Goal: Manage account settings

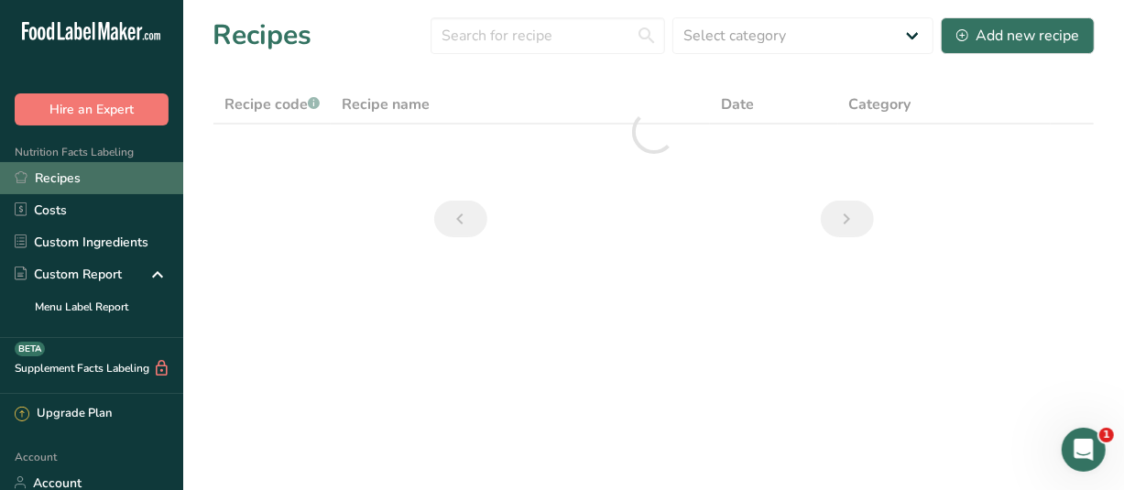
click at [56, 175] on link "Recipes" at bounding box center [91, 178] width 183 height 32
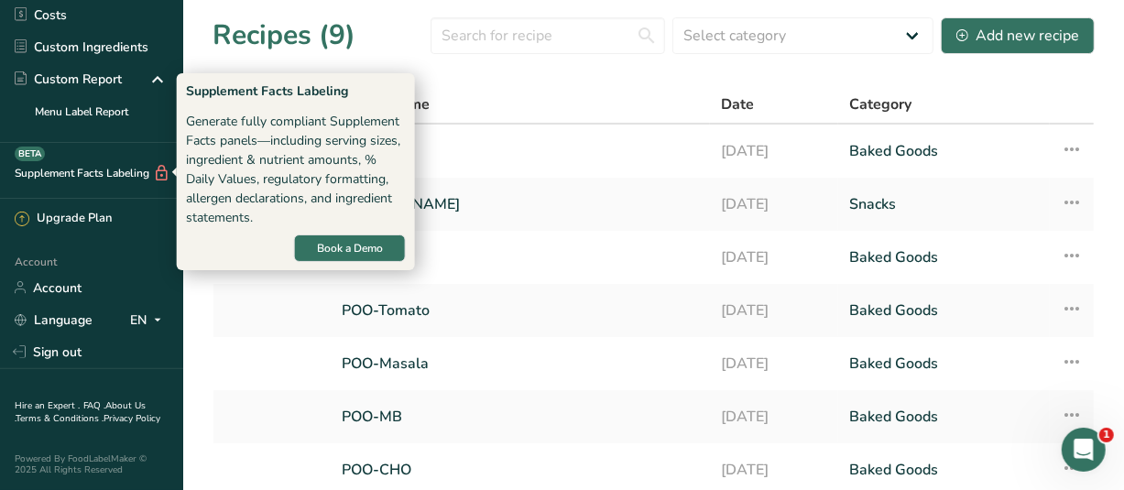
scroll to position [207, 0]
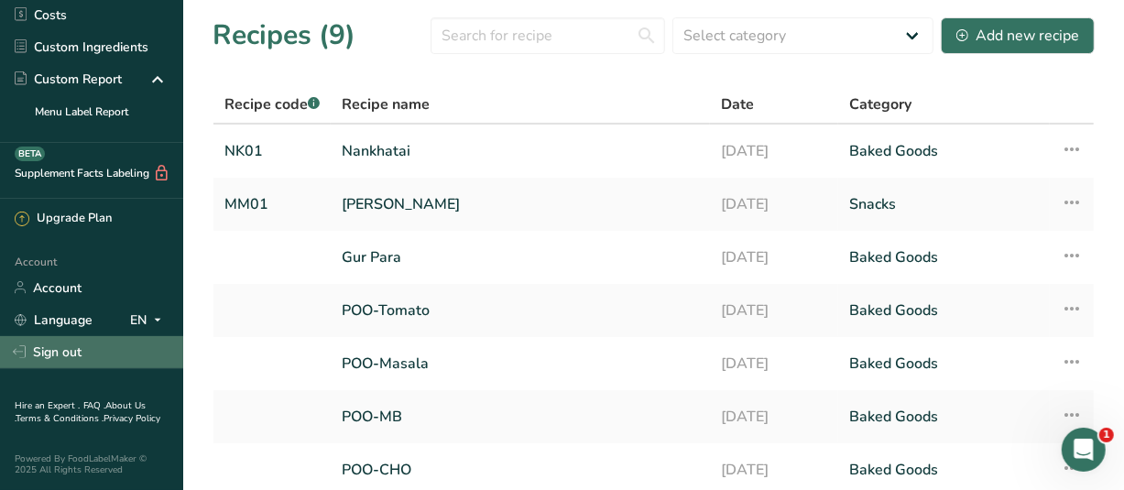
click at [58, 338] on link "Sign out" at bounding box center [91, 352] width 183 height 32
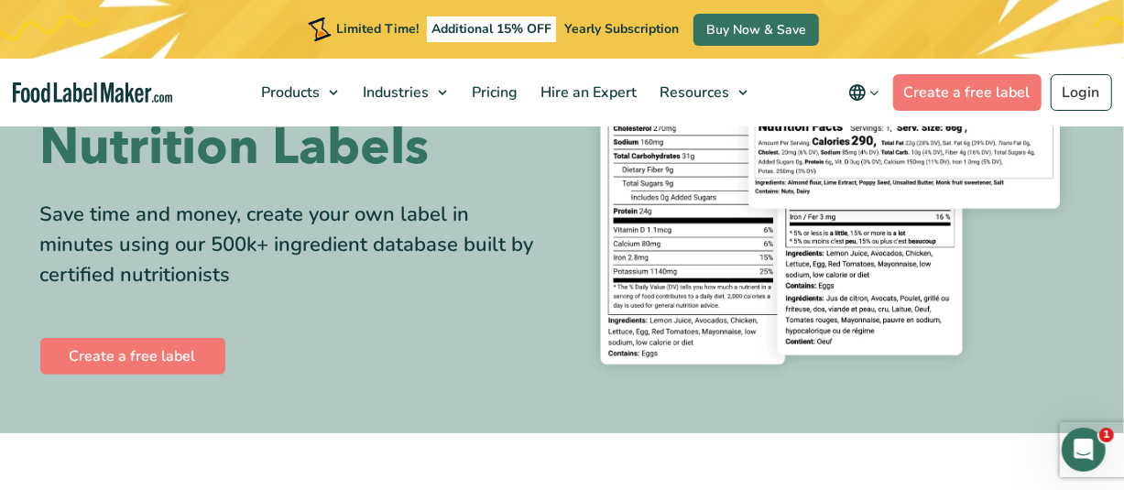
scroll to position [366, 0]
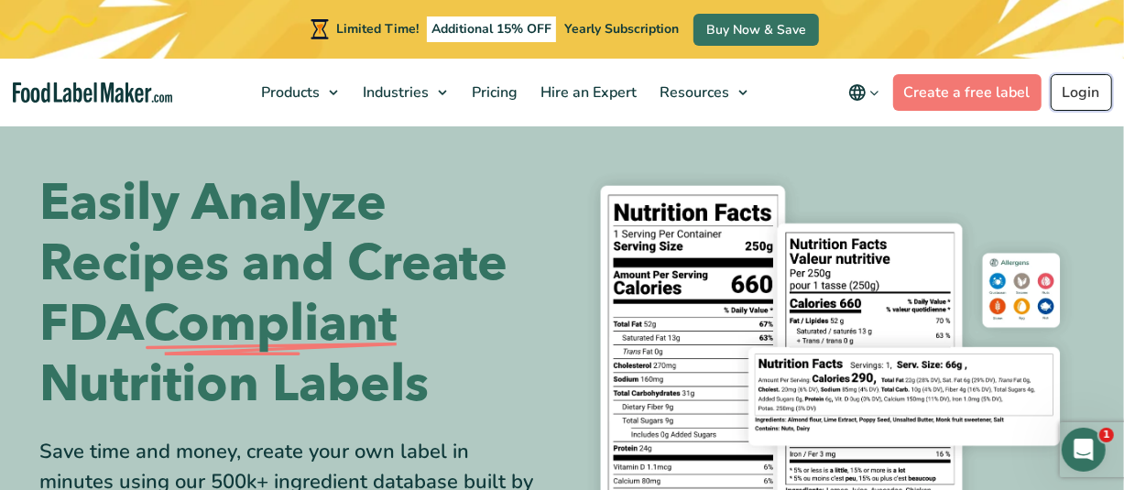
click at [1068, 81] on link "Login" at bounding box center [1080, 92] width 61 height 37
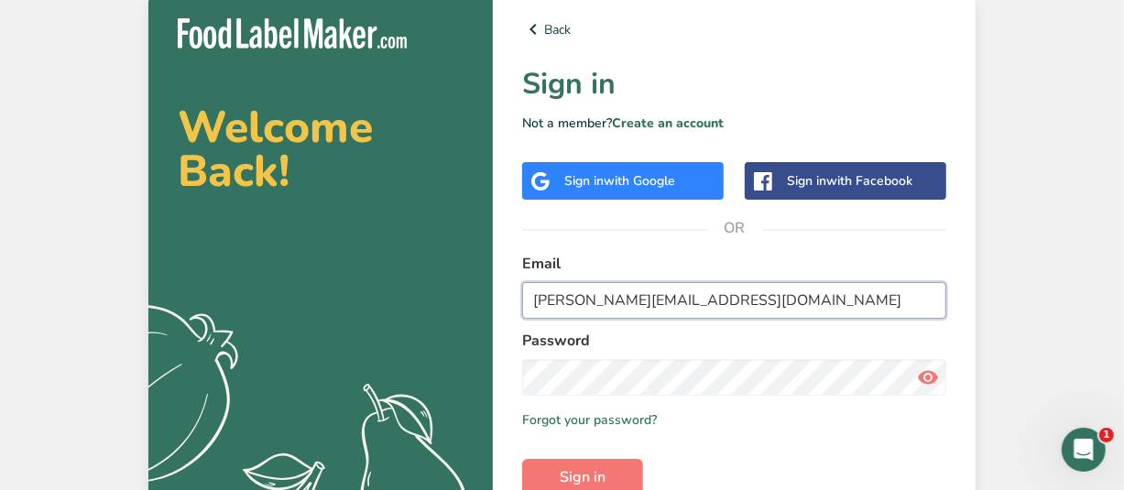
click at [669, 298] on input "chandrashekhar@glifeglobal.com" at bounding box center [734, 300] width 424 height 37
type input "sales@organonutri.in"
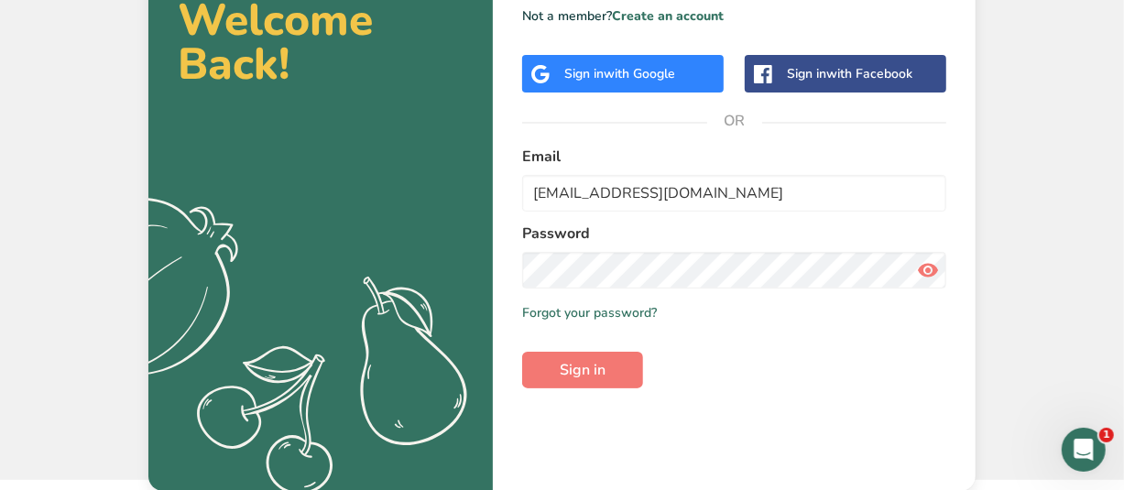
scroll to position [108, 0]
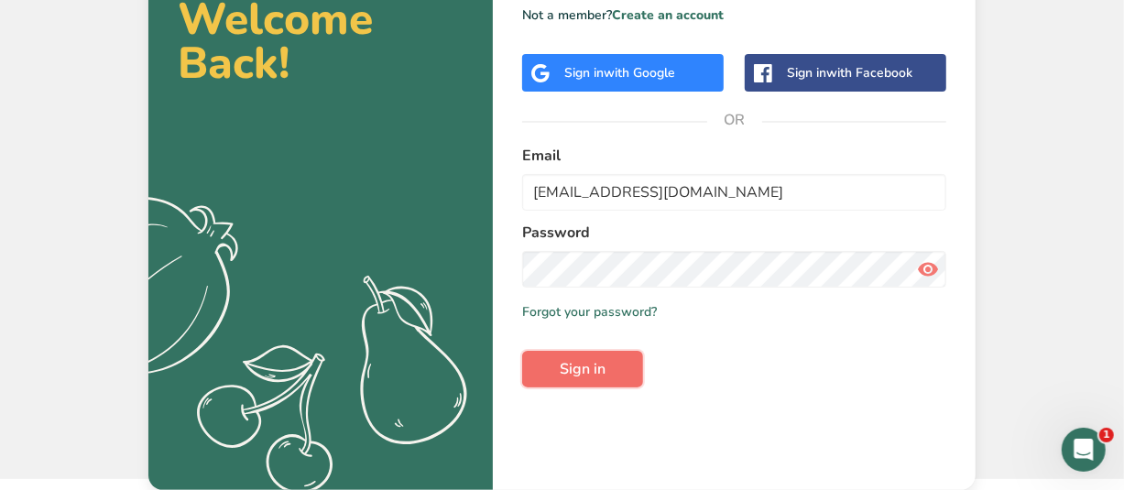
click at [601, 374] on span "Sign in" at bounding box center [583, 369] width 46 height 22
click at [609, 364] on button "Sign in" at bounding box center [582, 369] width 121 height 37
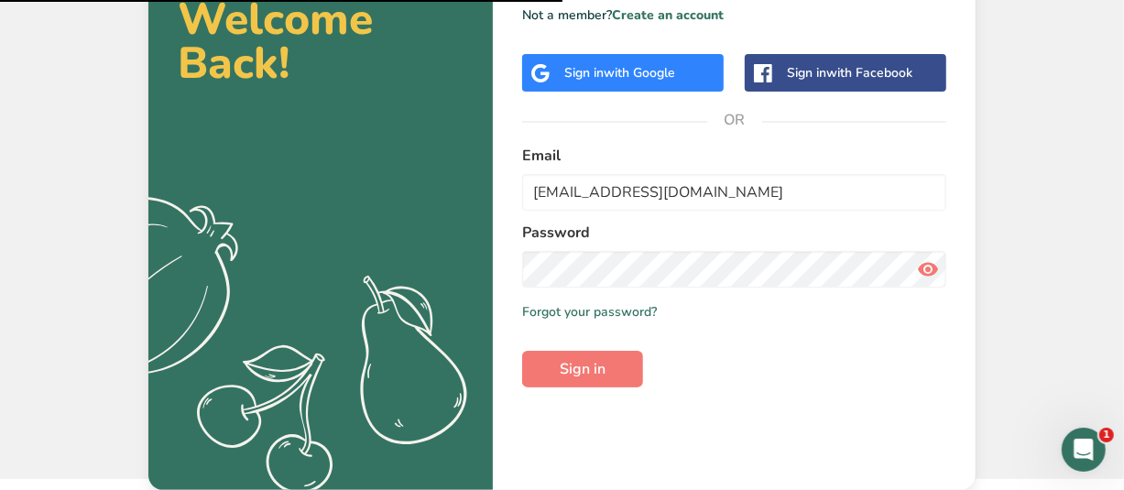
click at [931, 267] on icon at bounding box center [928, 269] width 22 height 33
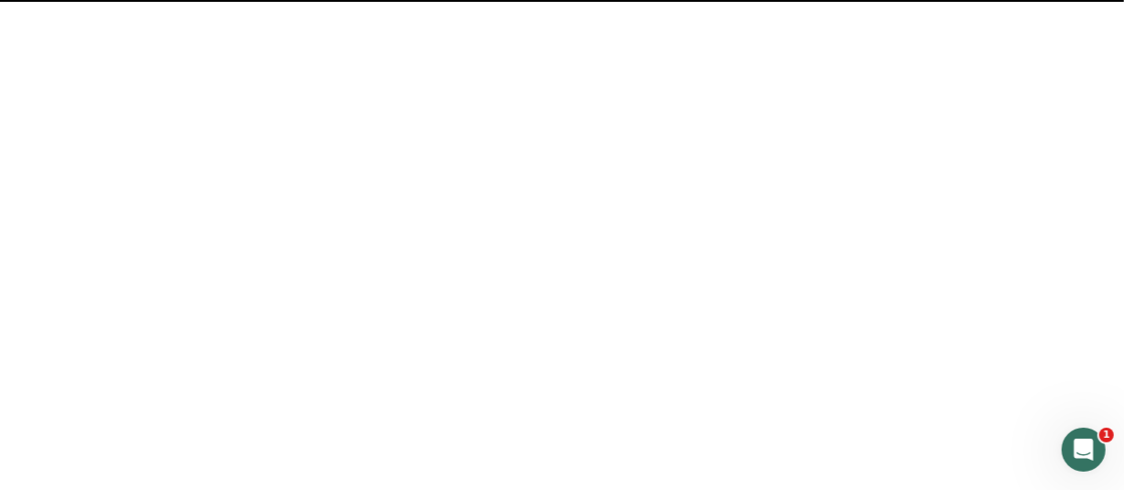
click at [595, 375] on span "Sign in" at bounding box center [583, 369] width 46 height 22
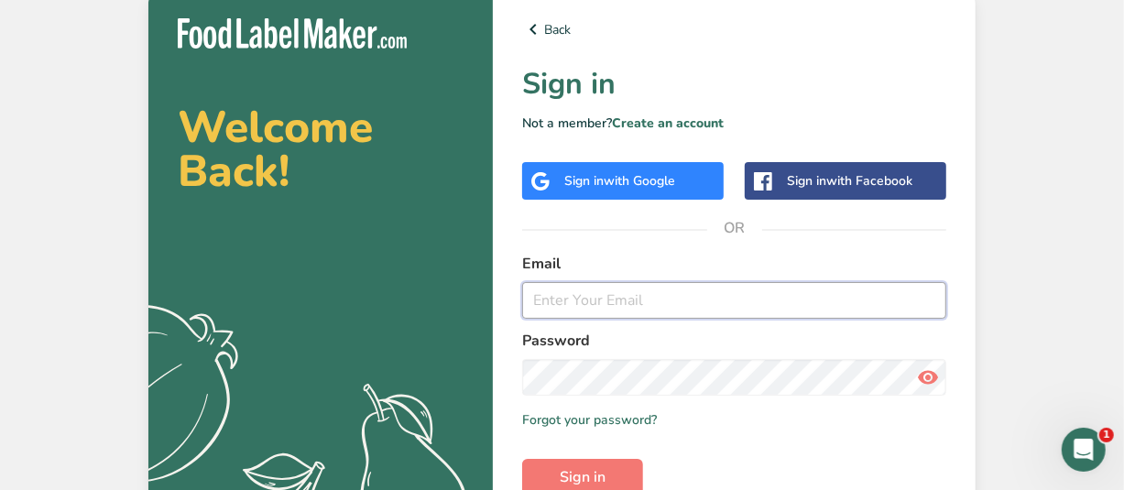
type input "sales@organonutri.in"
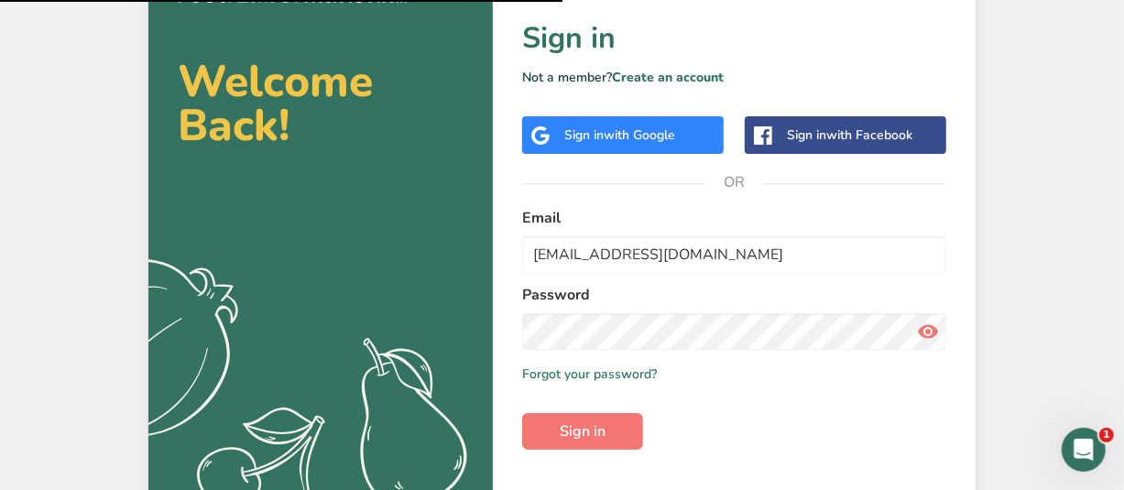
scroll to position [92, 0]
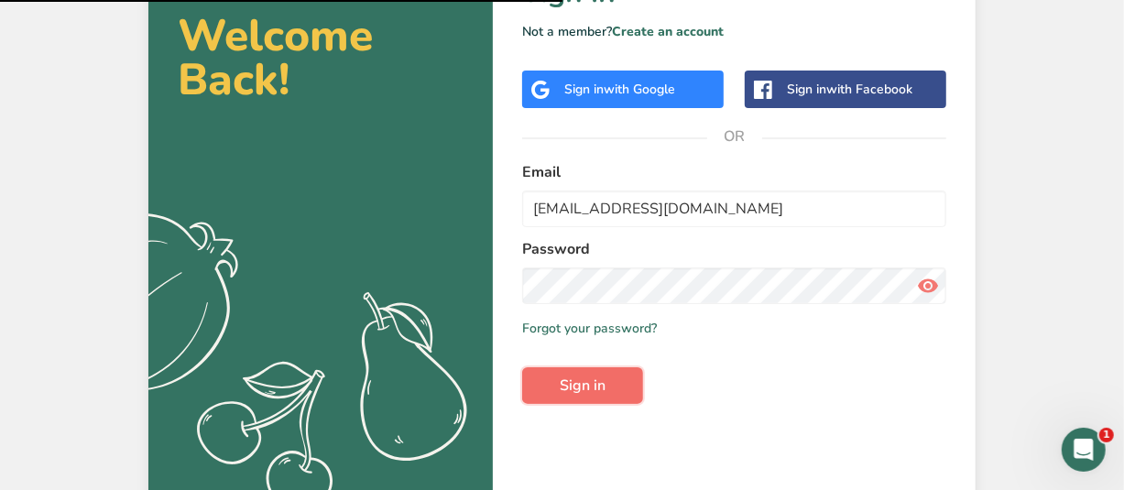
click at [586, 385] on span "Sign in" at bounding box center [583, 386] width 46 height 22
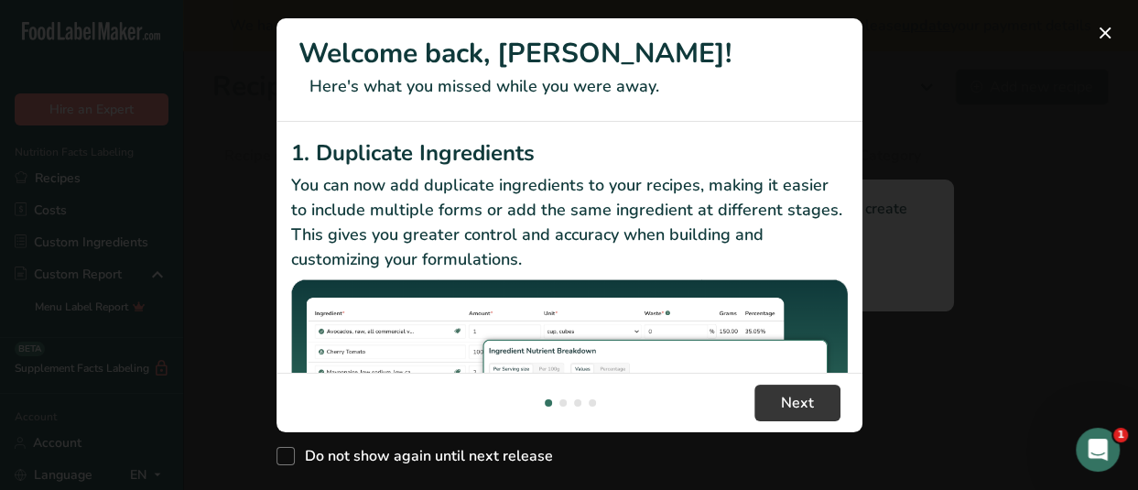
click at [653, 273] on div "1. Duplicate Ingredients You can now add duplicate ingredients to your recipes,…" at bounding box center [569, 314] width 557 height 357
click at [1104, 28] on button "New Features" at bounding box center [1105, 32] width 29 height 29
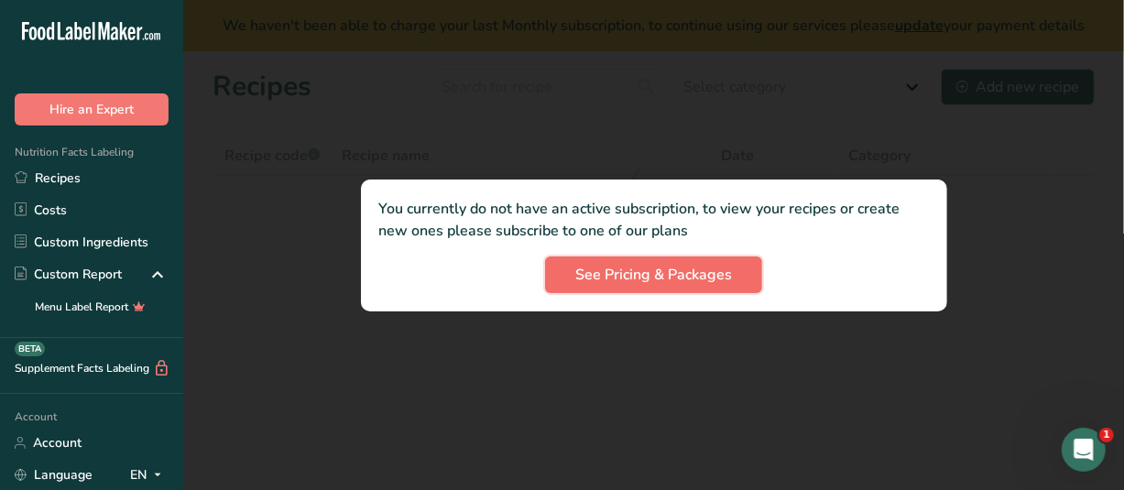
click at [622, 284] on span "See Pricing & Packages" at bounding box center [653, 275] width 157 height 22
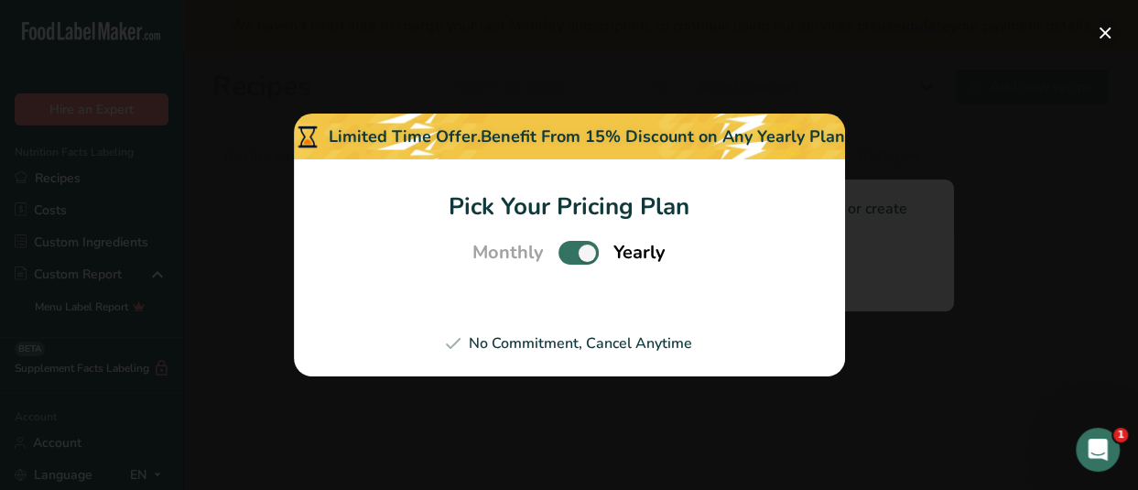
click at [1101, 33] on button "Pick Your Pricing Plan Modal" at bounding box center [1105, 32] width 29 height 29
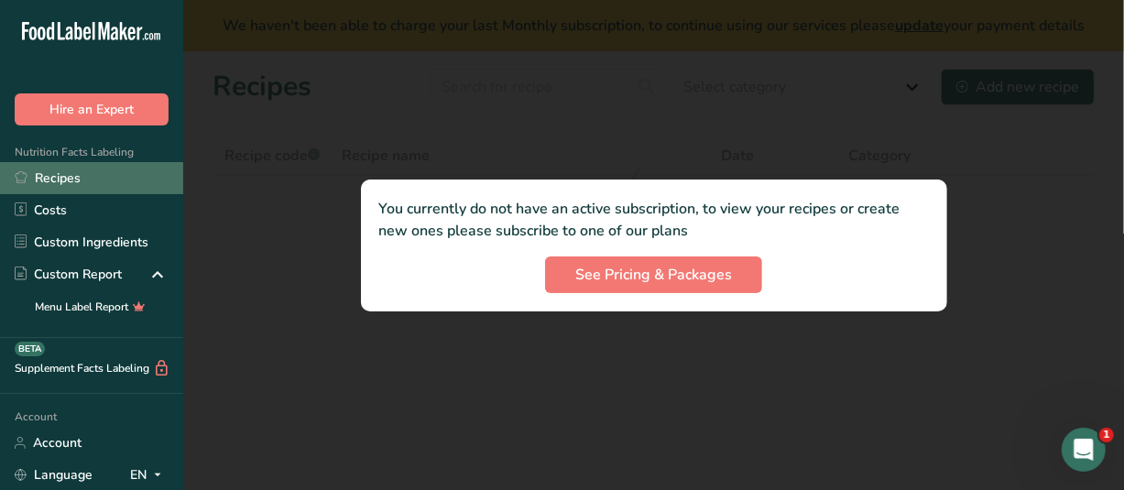
click at [71, 175] on link "Recipes" at bounding box center [91, 178] width 183 height 32
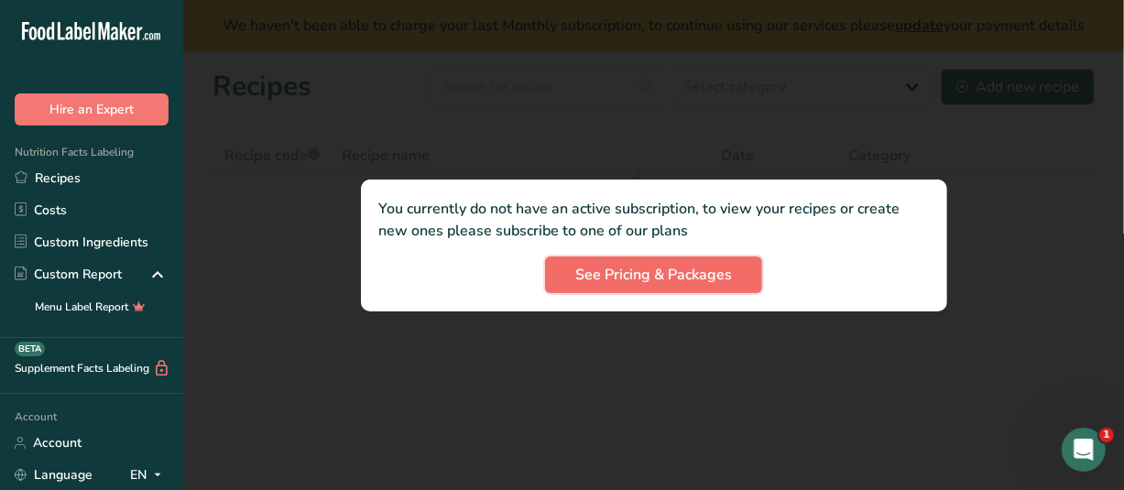
click at [723, 281] on span "See Pricing & Packages" at bounding box center [653, 275] width 157 height 22
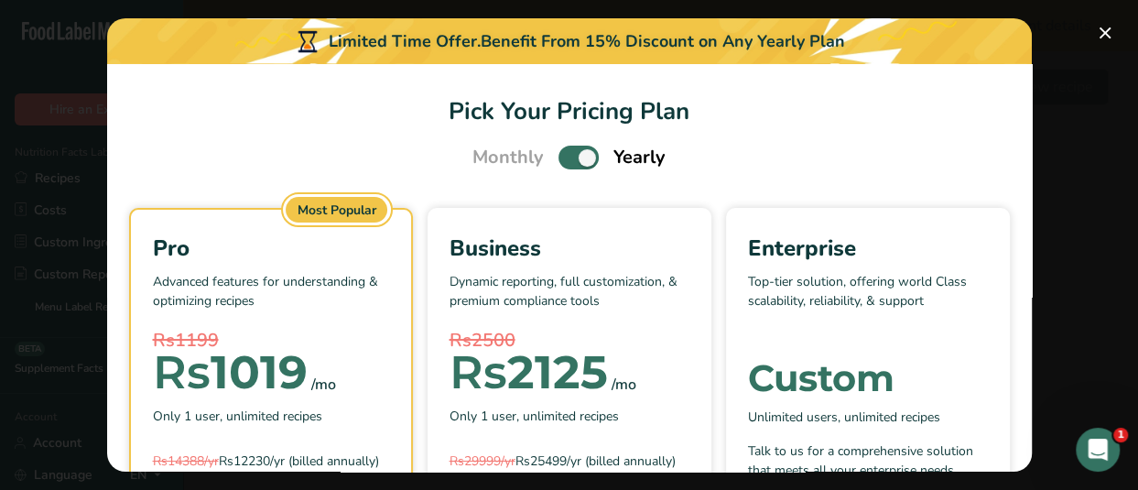
click at [567, 163] on span "Pick Your Pricing Plan Modal" at bounding box center [579, 157] width 40 height 23
click at [567, 163] on input "Pick Your Pricing Plan Modal" at bounding box center [565, 158] width 12 height 12
checkbox input "false"
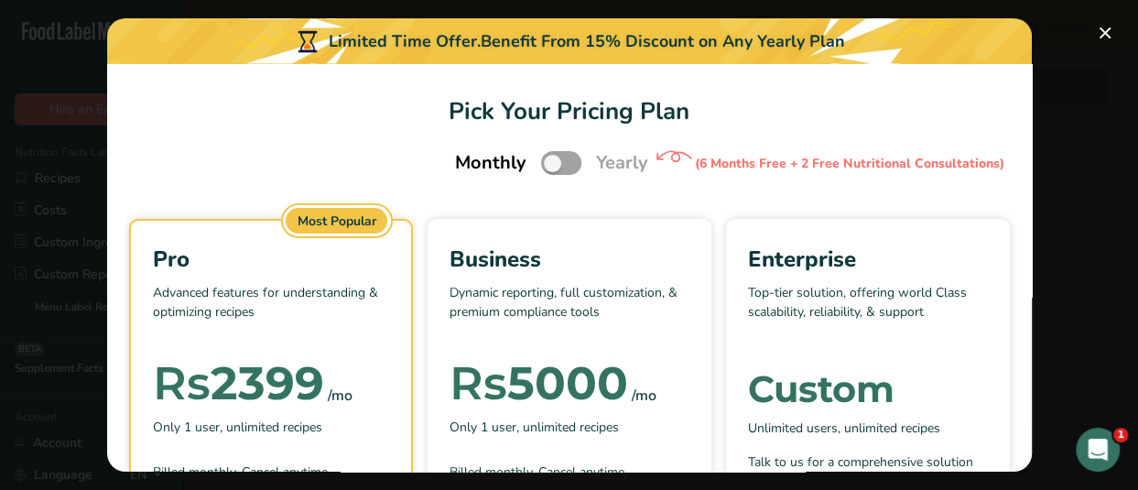
click at [596, 152] on span "Yearly" at bounding box center [622, 162] width 52 height 27
drag, startPoint x: 1095, startPoint y: 151, endPoint x: 1070, endPoint y: 90, distance: 66.5
click at [1094, 147] on div "Pick Your Pricing Plan Modal" at bounding box center [569, 245] width 1138 height 490
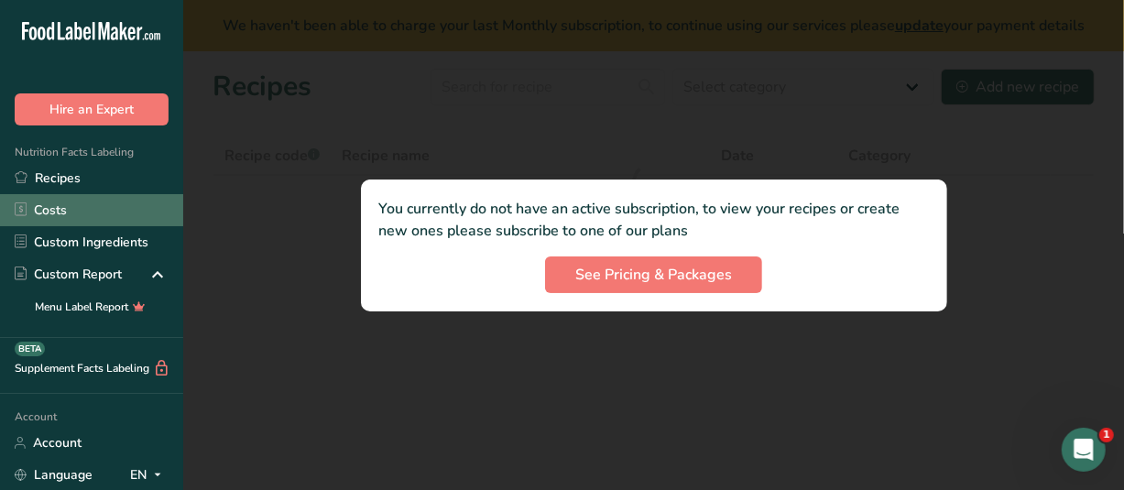
click at [55, 203] on link "Costs" at bounding box center [91, 210] width 183 height 32
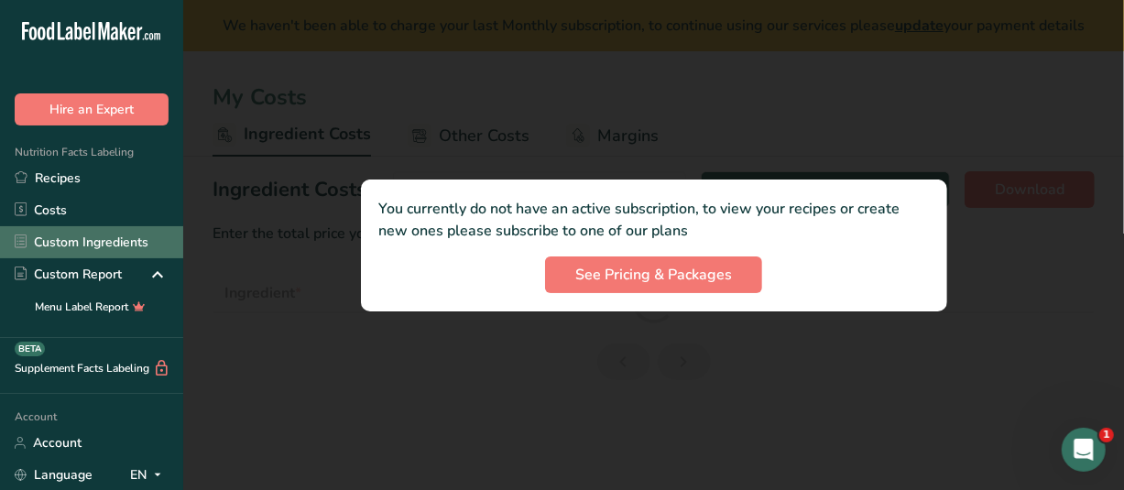
select select "1"
click at [82, 231] on link "Custom Ingredients" at bounding box center [91, 242] width 183 height 32
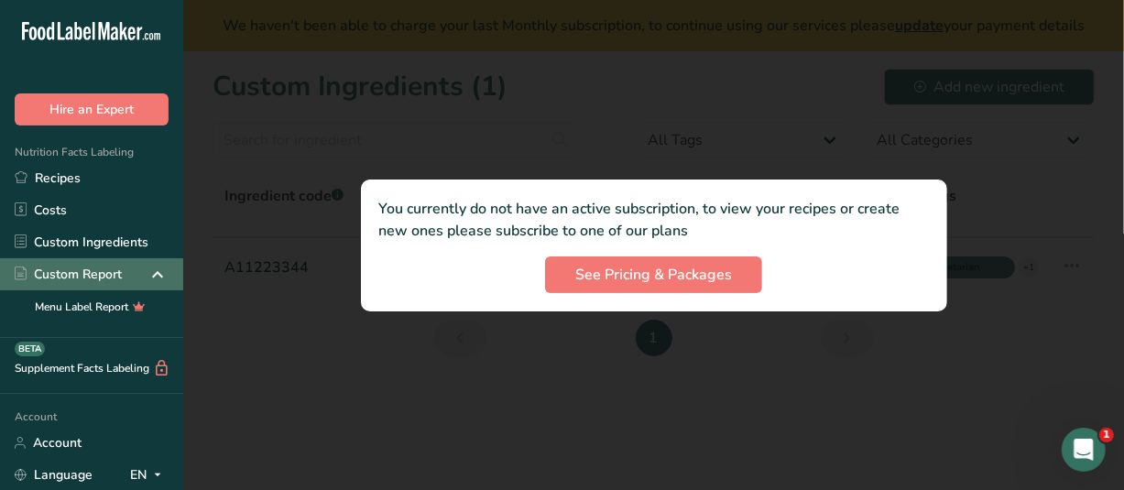
click at [94, 273] on div "Custom Report" at bounding box center [68, 274] width 107 height 19
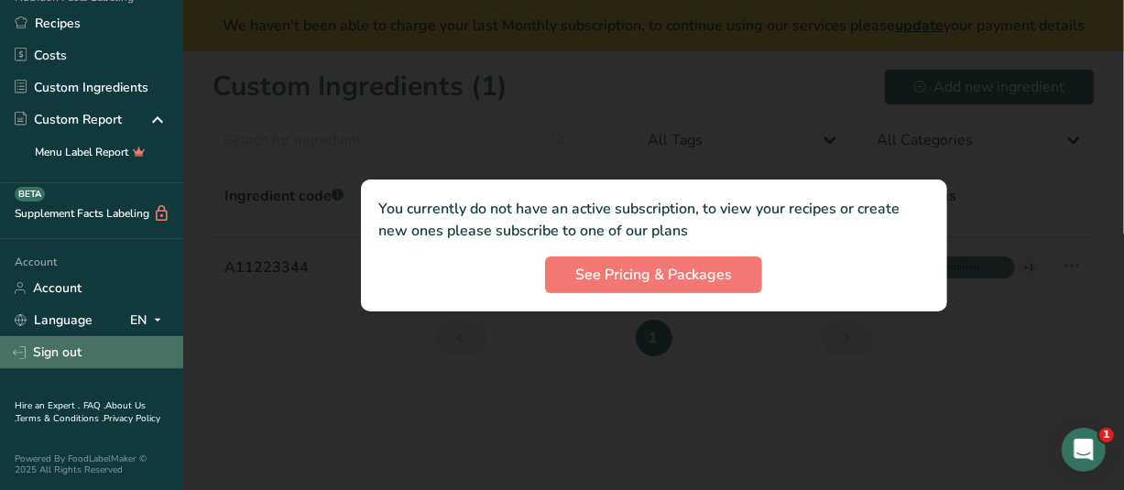
scroll to position [167, 0]
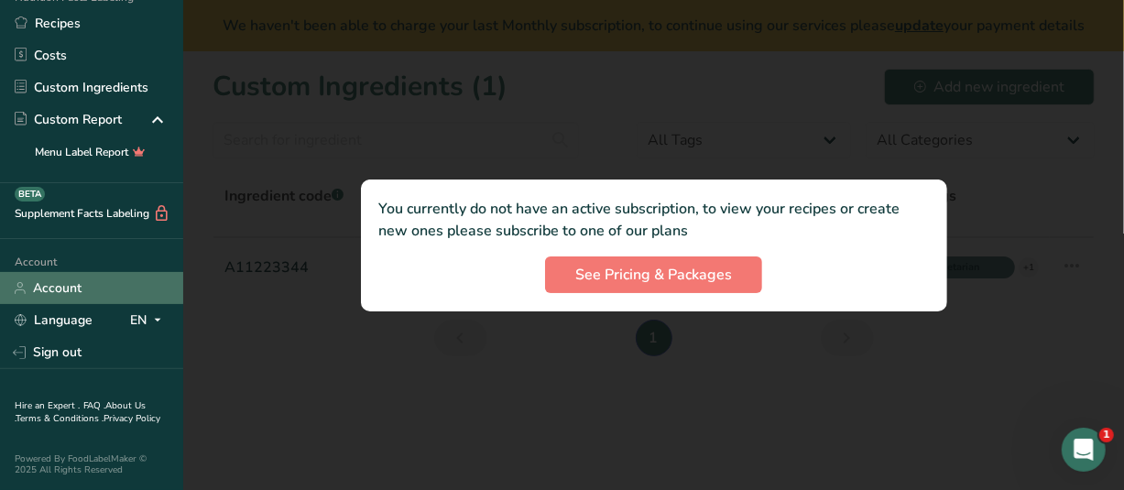
click at [60, 272] on link "Account" at bounding box center [91, 288] width 183 height 32
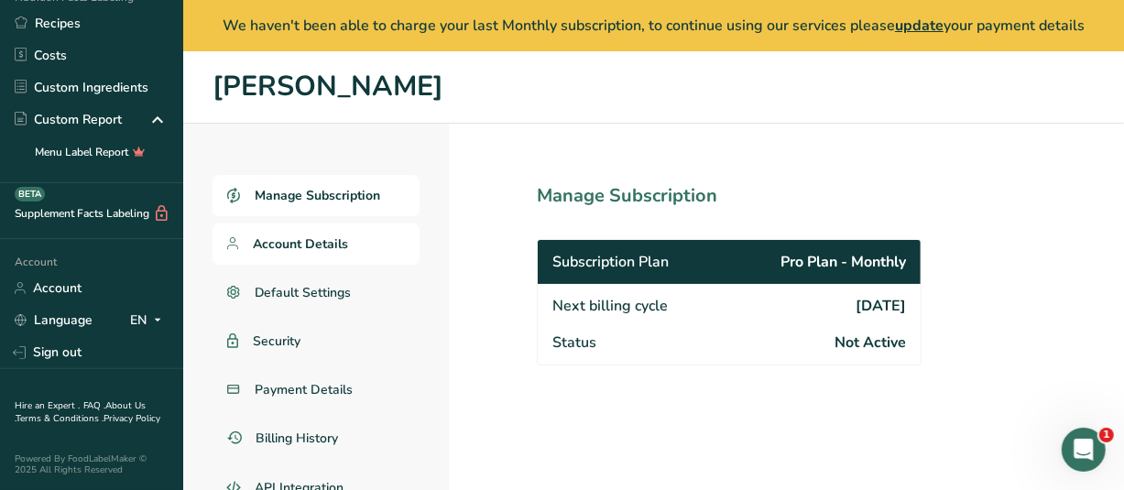
click at [300, 241] on span "Account Details" at bounding box center [300, 243] width 95 height 19
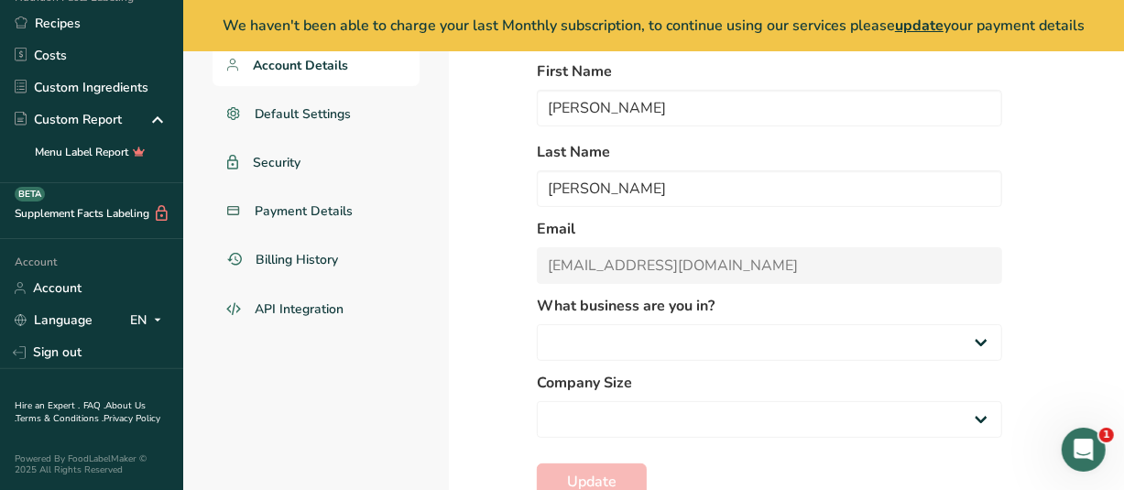
scroll to position [183, 0]
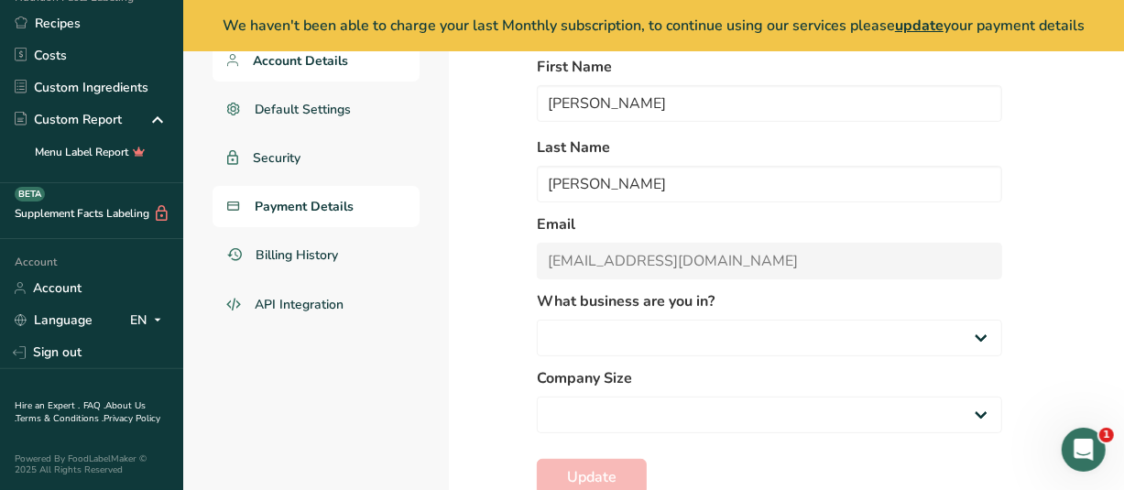
select select
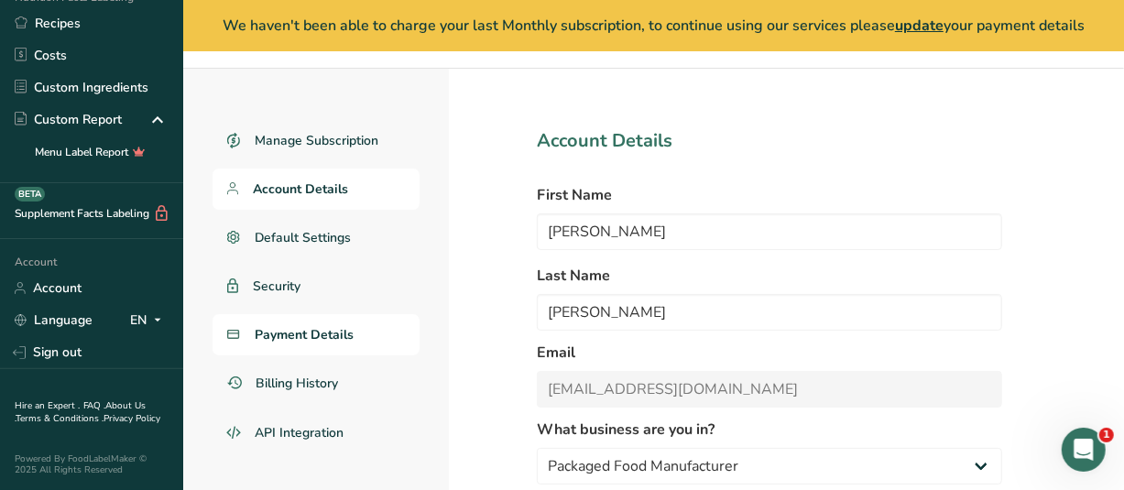
scroll to position [0, 0]
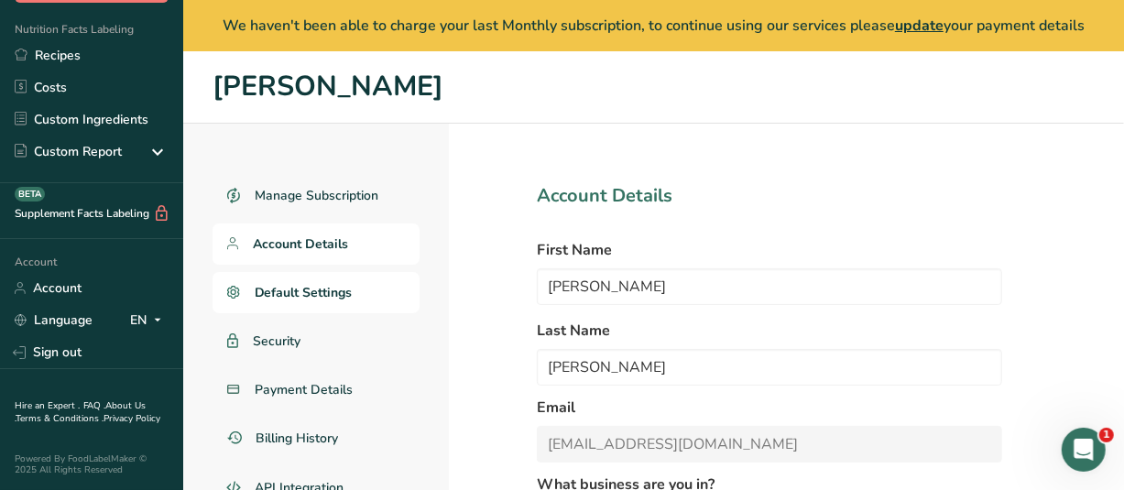
click at [299, 288] on span "Default Settings" at bounding box center [304, 292] width 98 height 19
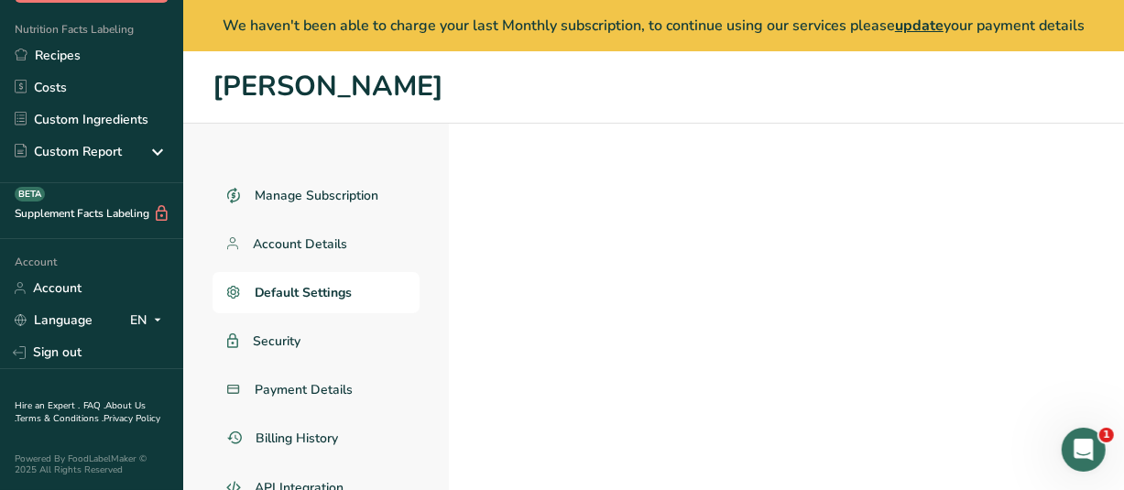
scroll to position [135, 0]
select select "Other"
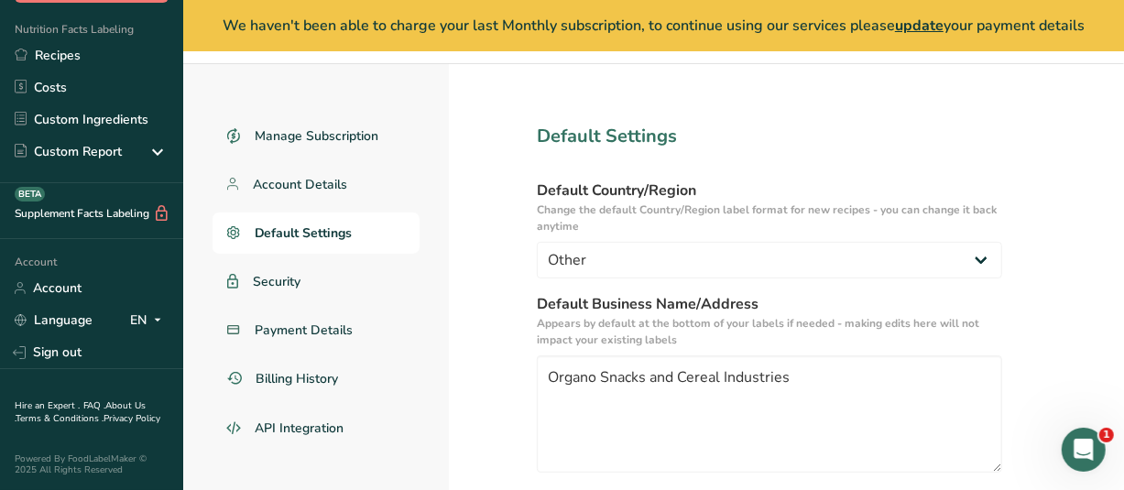
scroll to position [92, 0]
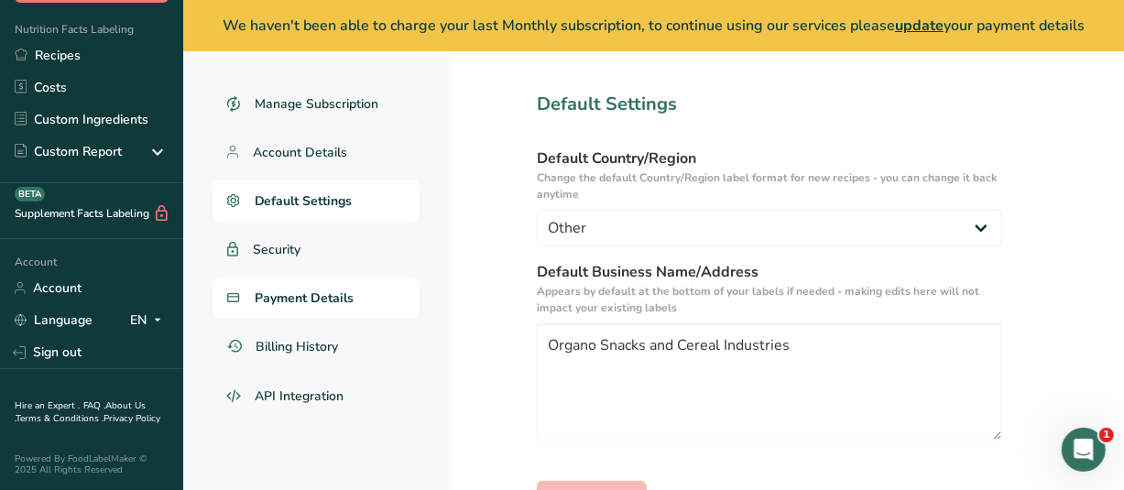
click at [295, 288] on span "Payment Details" at bounding box center [304, 297] width 99 height 19
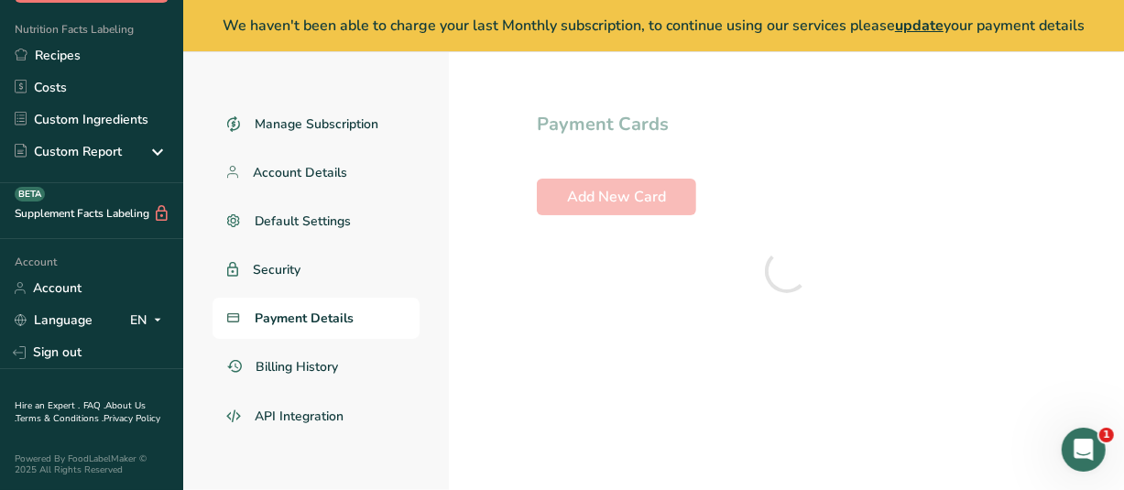
scroll to position [71, 0]
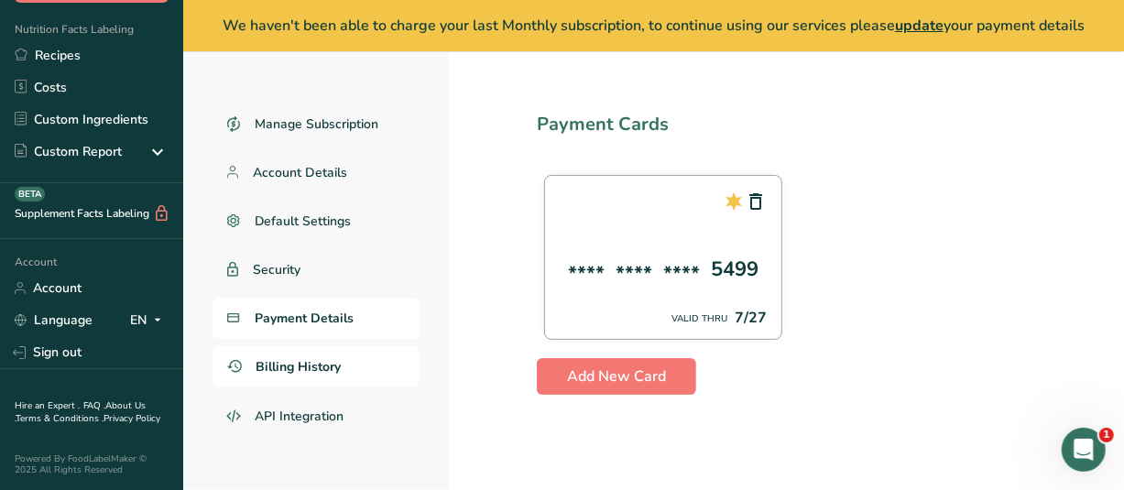
click at [286, 365] on span "Billing History" at bounding box center [298, 366] width 85 height 19
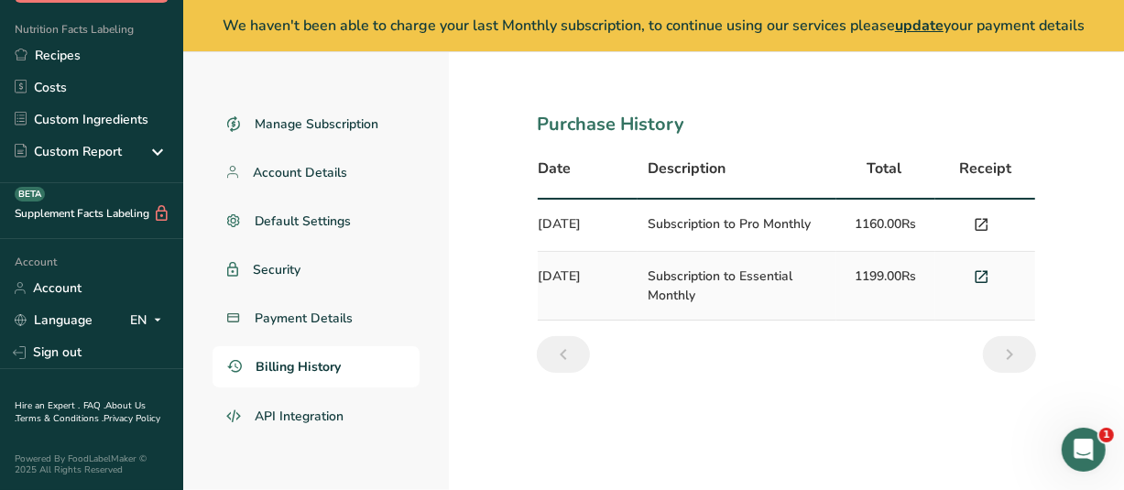
click at [979, 223] on icon at bounding box center [982, 225] width 16 height 26
click at [979, 274] on icon at bounding box center [982, 278] width 16 height 26
click at [329, 316] on span "Payment Details" at bounding box center [304, 318] width 99 height 19
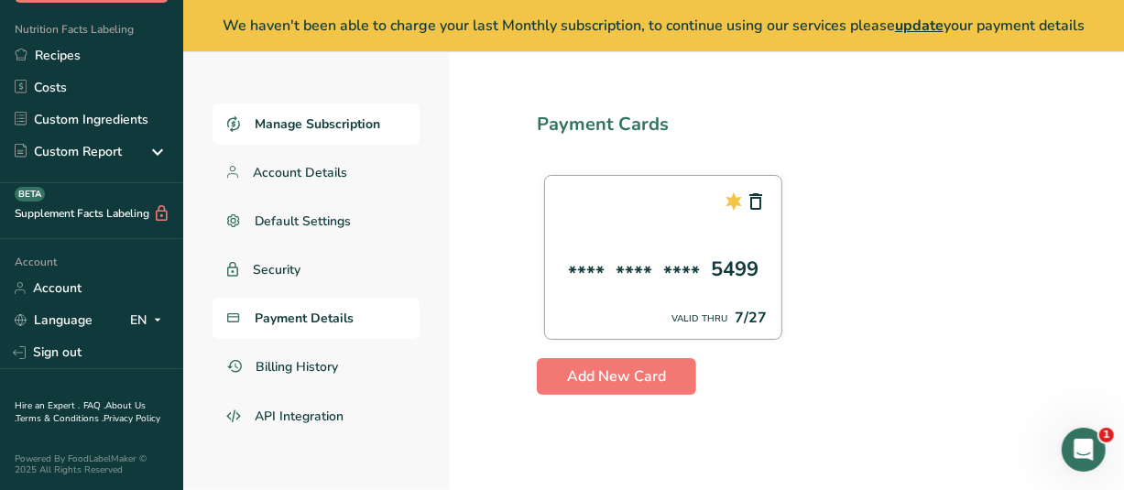
click at [364, 125] on span "Manage Subscription" at bounding box center [317, 123] width 125 height 19
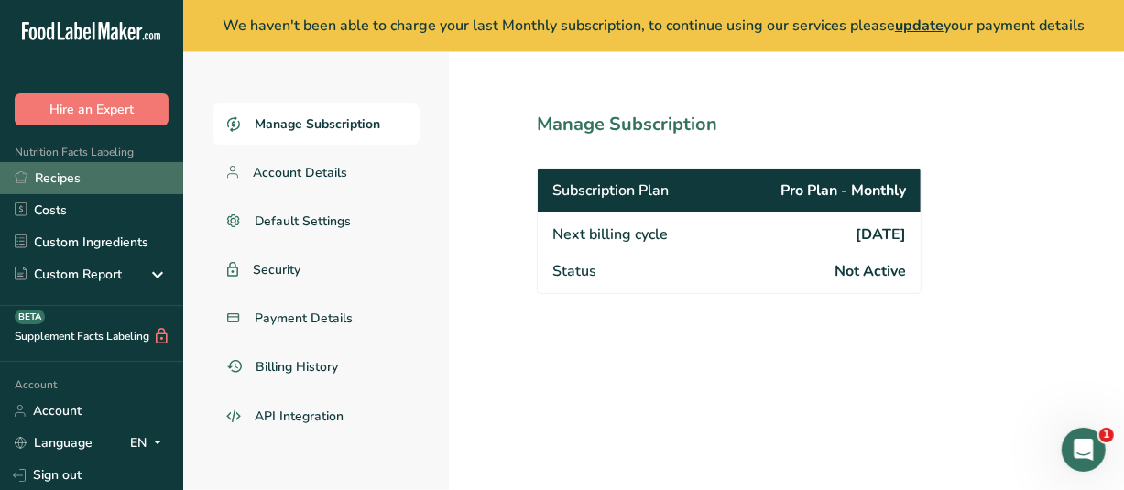
click at [71, 170] on link "Recipes" at bounding box center [91, 178] width 183 height 32
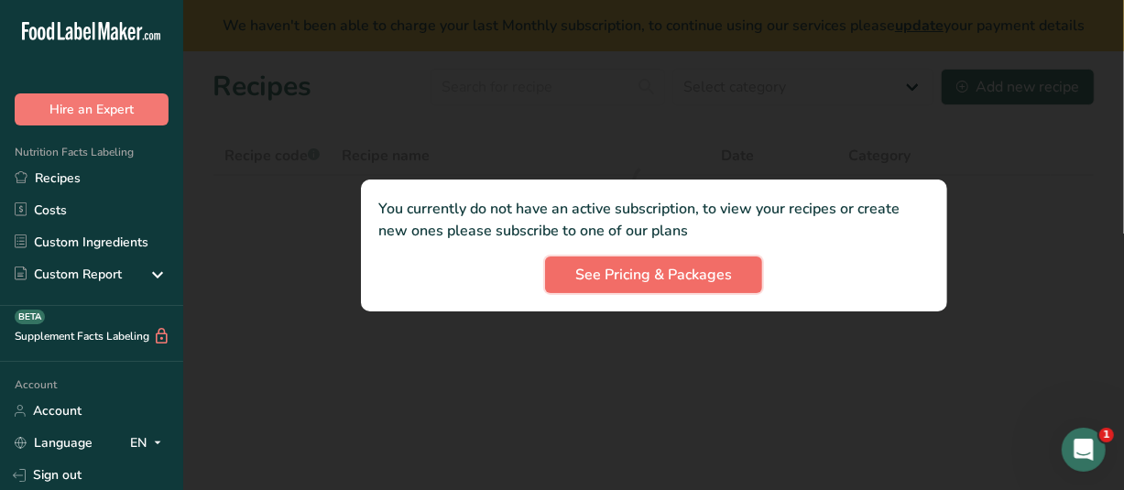
click at [712, 287] on button "See Pricing & Packages" at bounding box center [653, 274] width 217 height 37
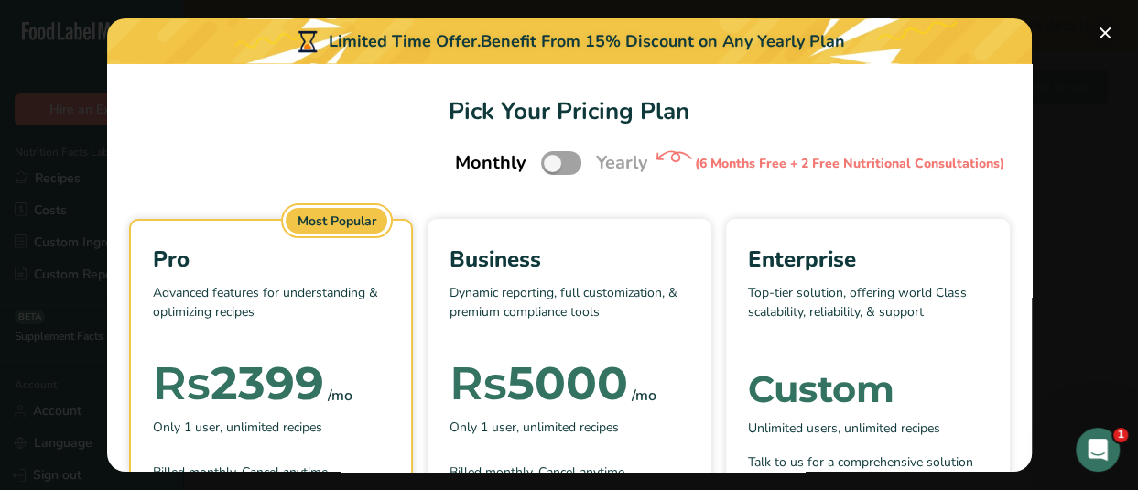
click at [1106, 31] on button "Pick Your Pricing Plan Modal" at bounding box center [1105, 32] width 29 height 29
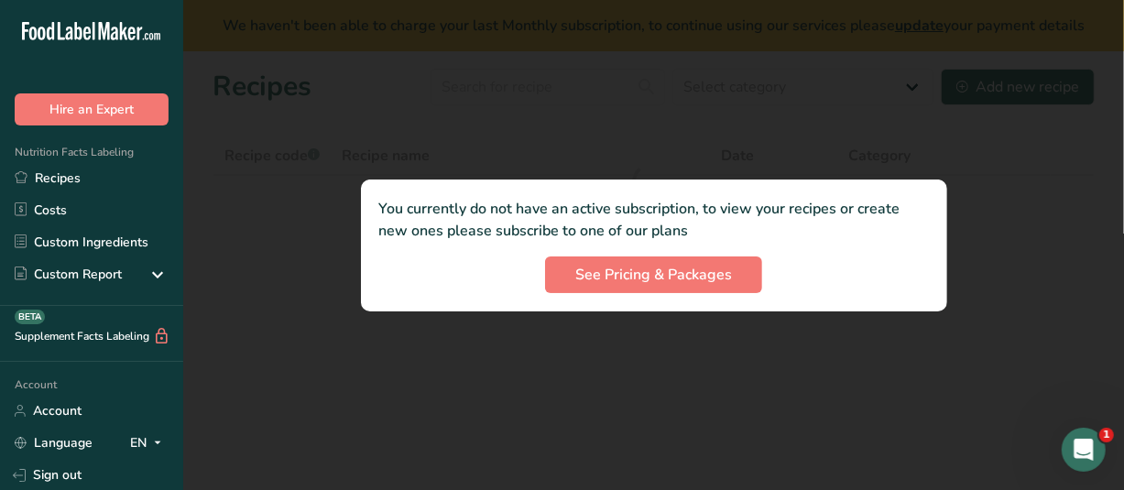
click at [147, 27] on icon ".a-20{fill:#fff;}" at bounding box center [111, 36] width 179 height 28
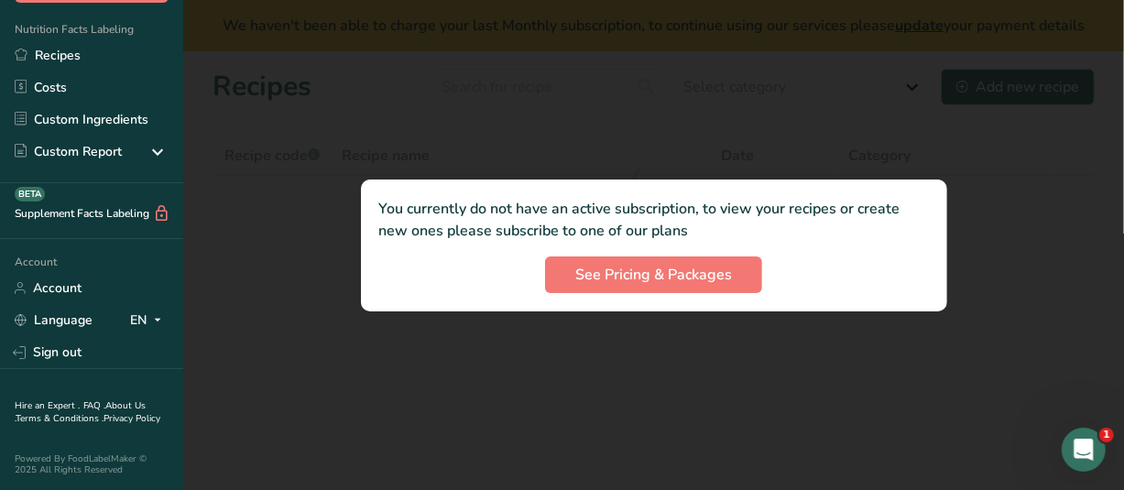
scroll to position [135, 0]
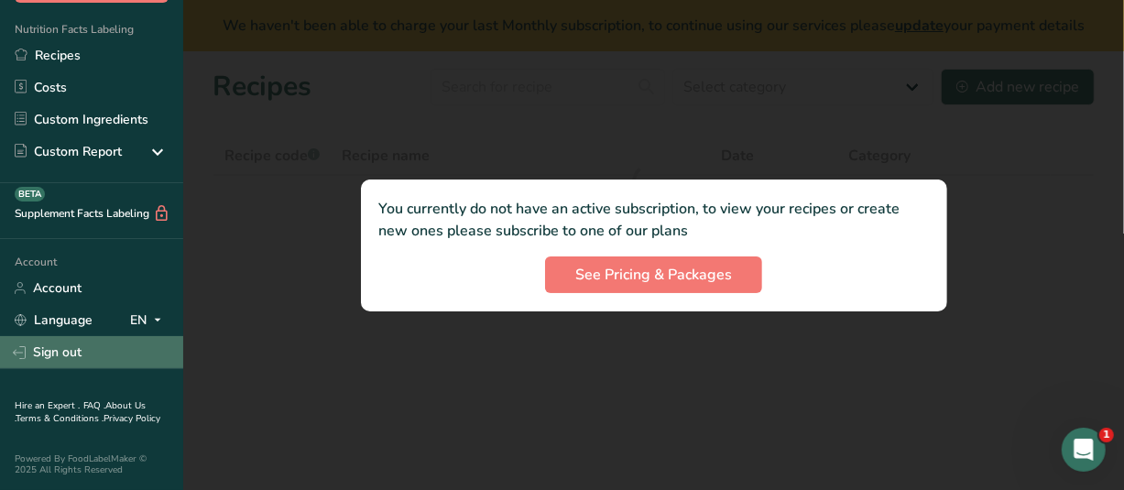
click at [42, 336] on link "Sign out" at bounding box center [91, 352] width 183 height 32
